Goal: Find specific page/section: Find specific page/section

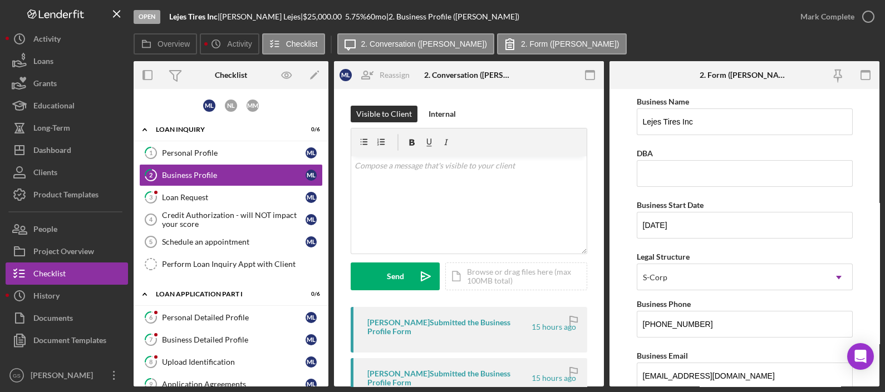
scroll to position [235, 0]
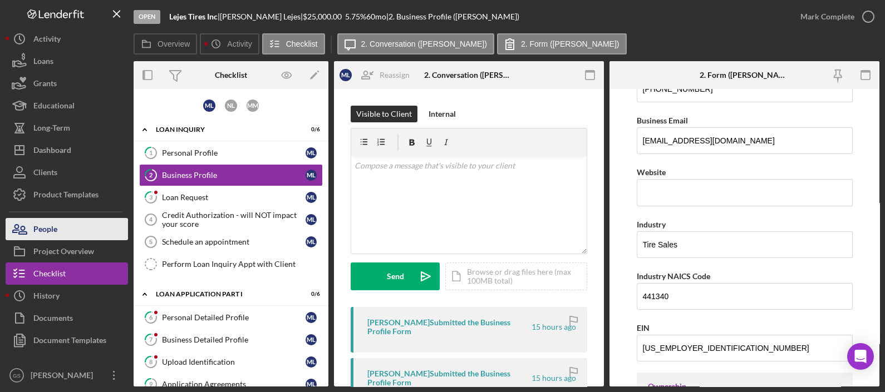
click at [78, 238] on button "People" at bounding box center [67, 229] width 122 height 22
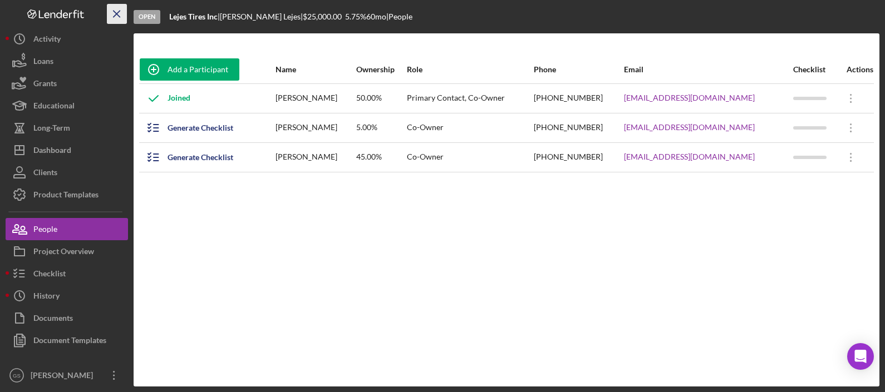
click at [115, 8] on icon "Icon/Menu Close" at bounding box center [117, 14] width 25 height 25
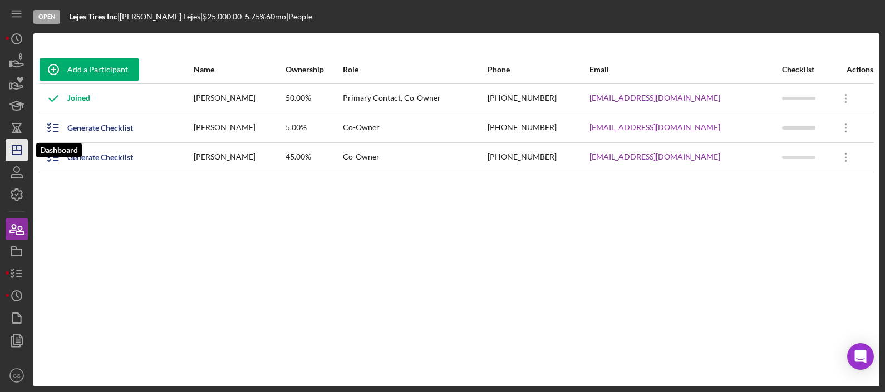
click at [18, 156] on icon "Icon/Dashboard" at bounding box center [17, 150] width 28 height 28
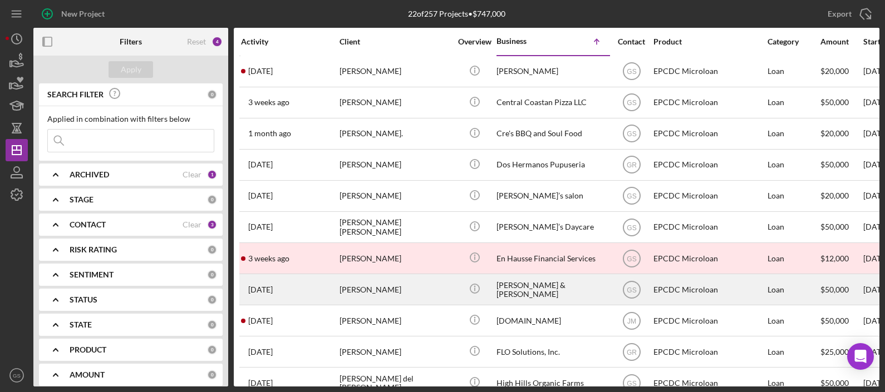
click at [403, 286] on div "[PERSON_NAME]" at bounding box center [394, 289] width 111 height 29
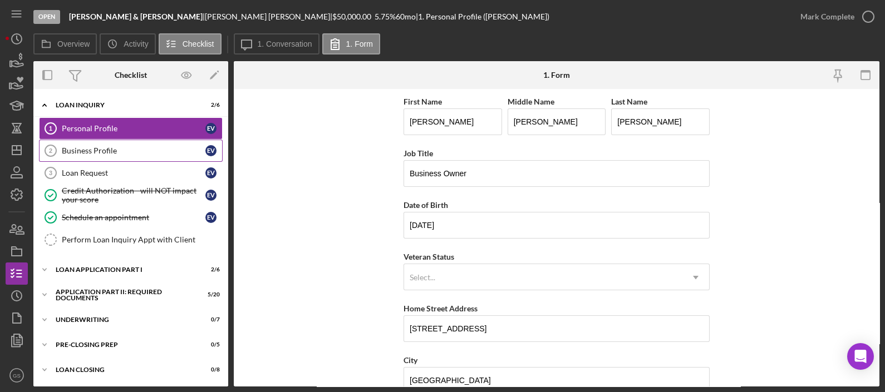
click at [132, 152] on div "Business Profile" at bounding box center [134, 150] width 144 height 9
